Goal: Information Seeking & Learning: Find specific fact

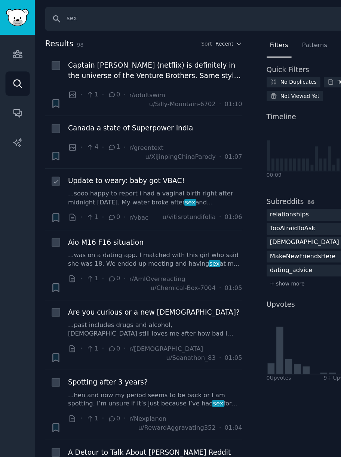
click at [15, 40] on icon "Sidebar" at bounding box center [13, 40] width 7 height 5
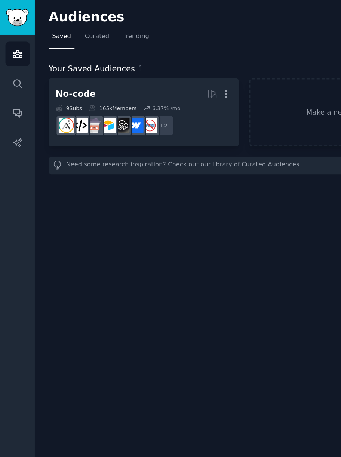
click at [17, 62] on icon "Sidebar" at bounding box center [13, 63] width 8 height 8
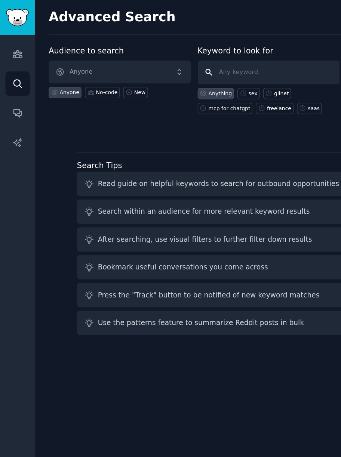
click at [162, 50] on input "text" at bounding box center [202, 55] width 107 height 18
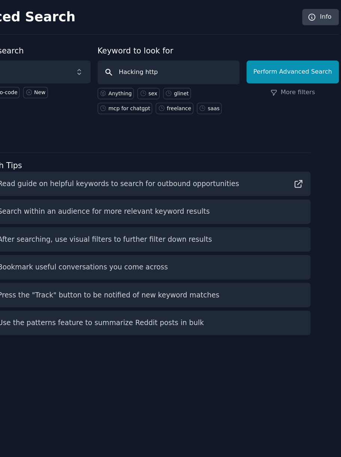
type input "Hacking https"
click at [282, 59] on button "Perform Advanced Search" at bounding box center [295, 54] width 69 height 17
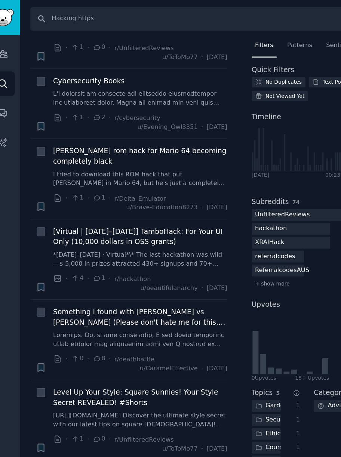
scroll to position [1059, 0]
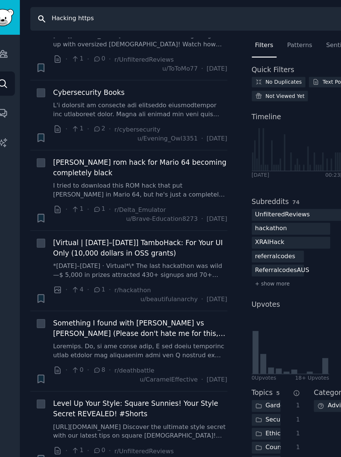
click at [79, 6] on input "Hacking https" at bounding box center [166, 14] width 264 height 18
type input "H"
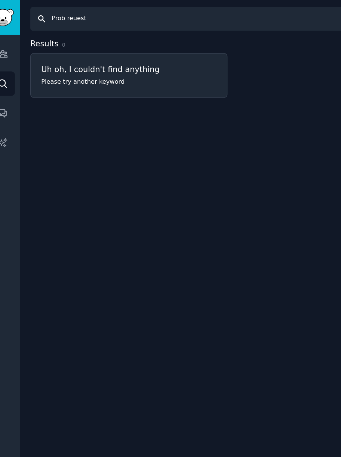
click at [68, 16] on input "Prob reuest" at bounding box center [166, 14] width 264 height 18
click at [65, 13] on input "Prob reuest" at bounding box center [166, 14] width 264 height 18
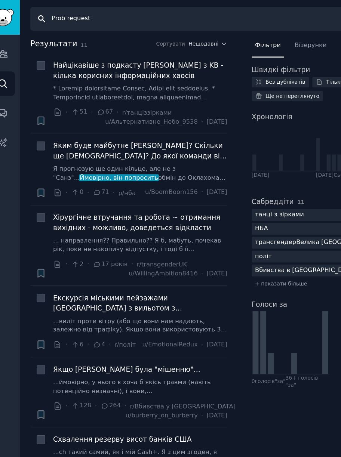
click at [52, 13] on input "Prob request" at bounding box center [164, 14] width 260 height 18
click at [51, 12] on input "Prob request" at bounding box center [164, 14] width 260 height 18
type input "Wifi Prob request"
